Goal: Task Accomplishment & Management: Manage account settings

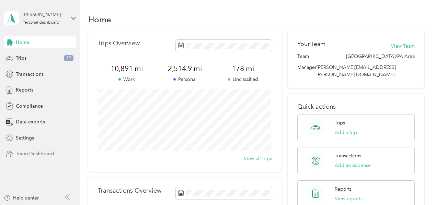
click at [43, 155] on span "Team Dashboard" at bounding box center [35, 153] width 38 height 7
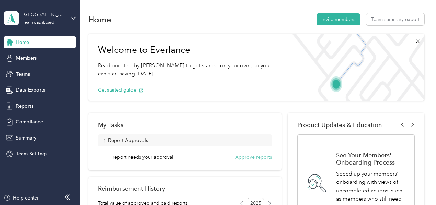
click at [244, 156] on button "Approve reports" at bounding box center [253, 157] width 37 height 7
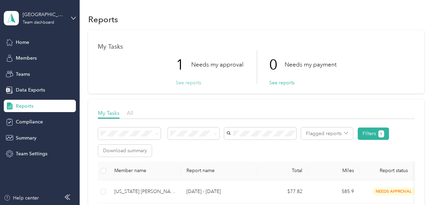
click at [186, 82] on button "See reports" at bounding box center [188, 82] width 25 height 7
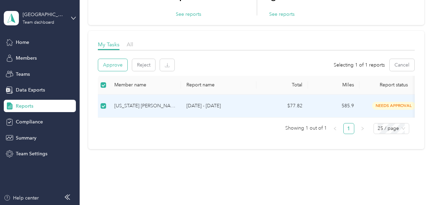
click at [112, 69] on button "Approve" at bounding box center [112, 65] width 29 height 12
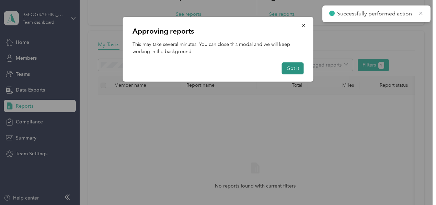
click at [295, 73] on button "Got it" at bounding box center [293, 68] width 22 height 12
